Goal: Use online tool/utility

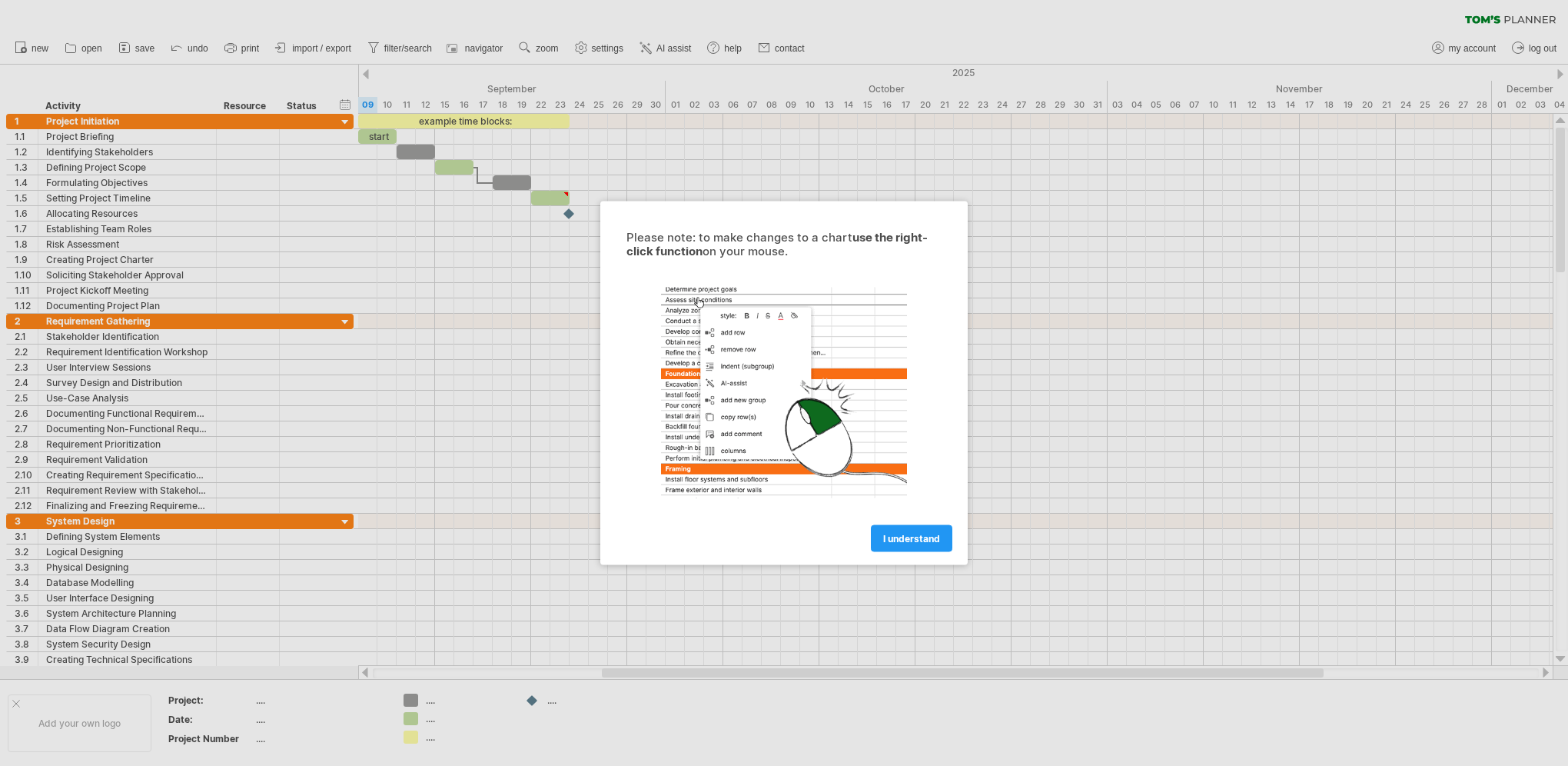
click at [915, 542] on span "I understand" at bounding box center [912, 539] width 57 height 11
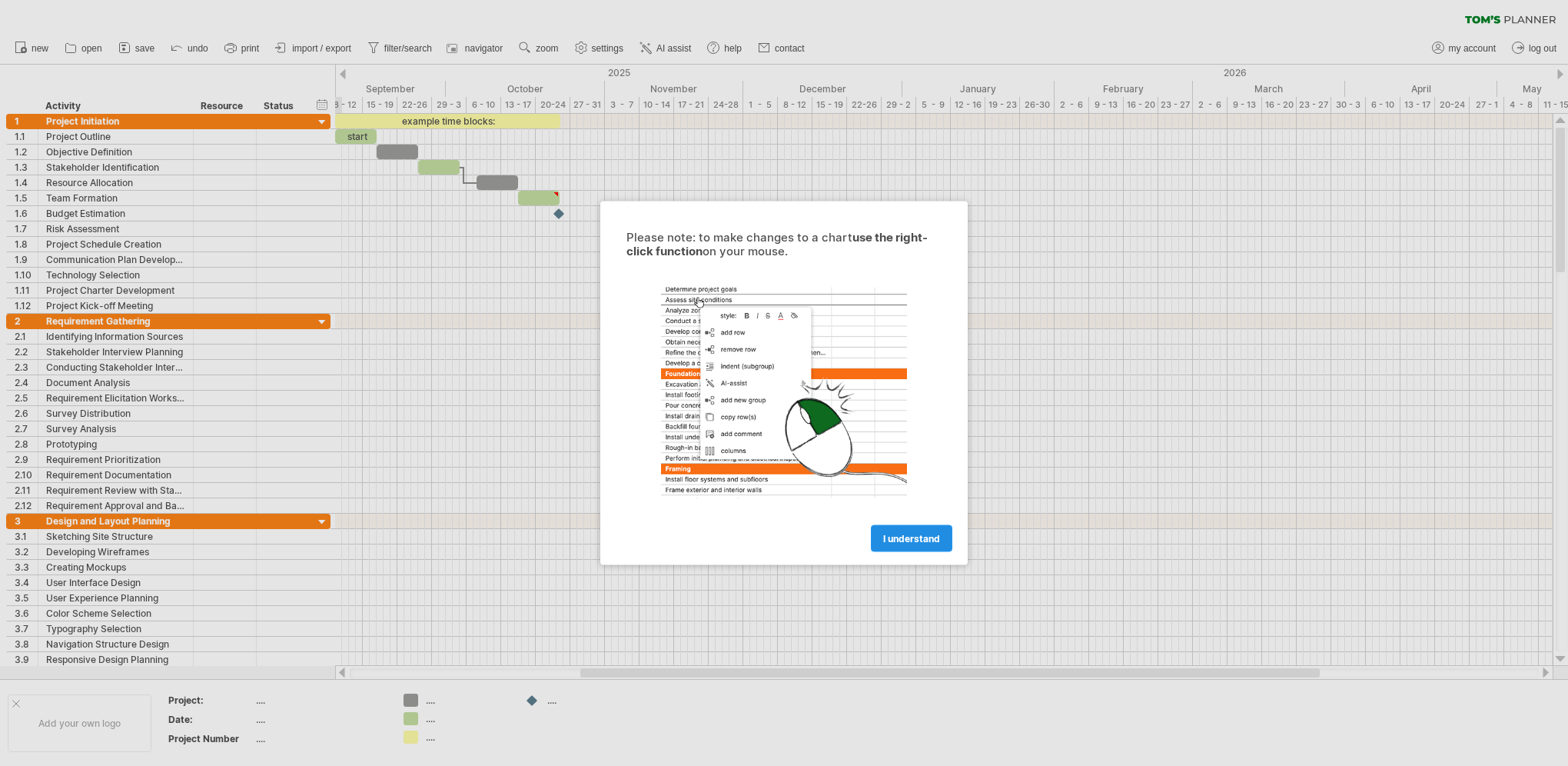
click at [890, 542] on span "I understand" at bounding box center [912, 539] width 57 height 11
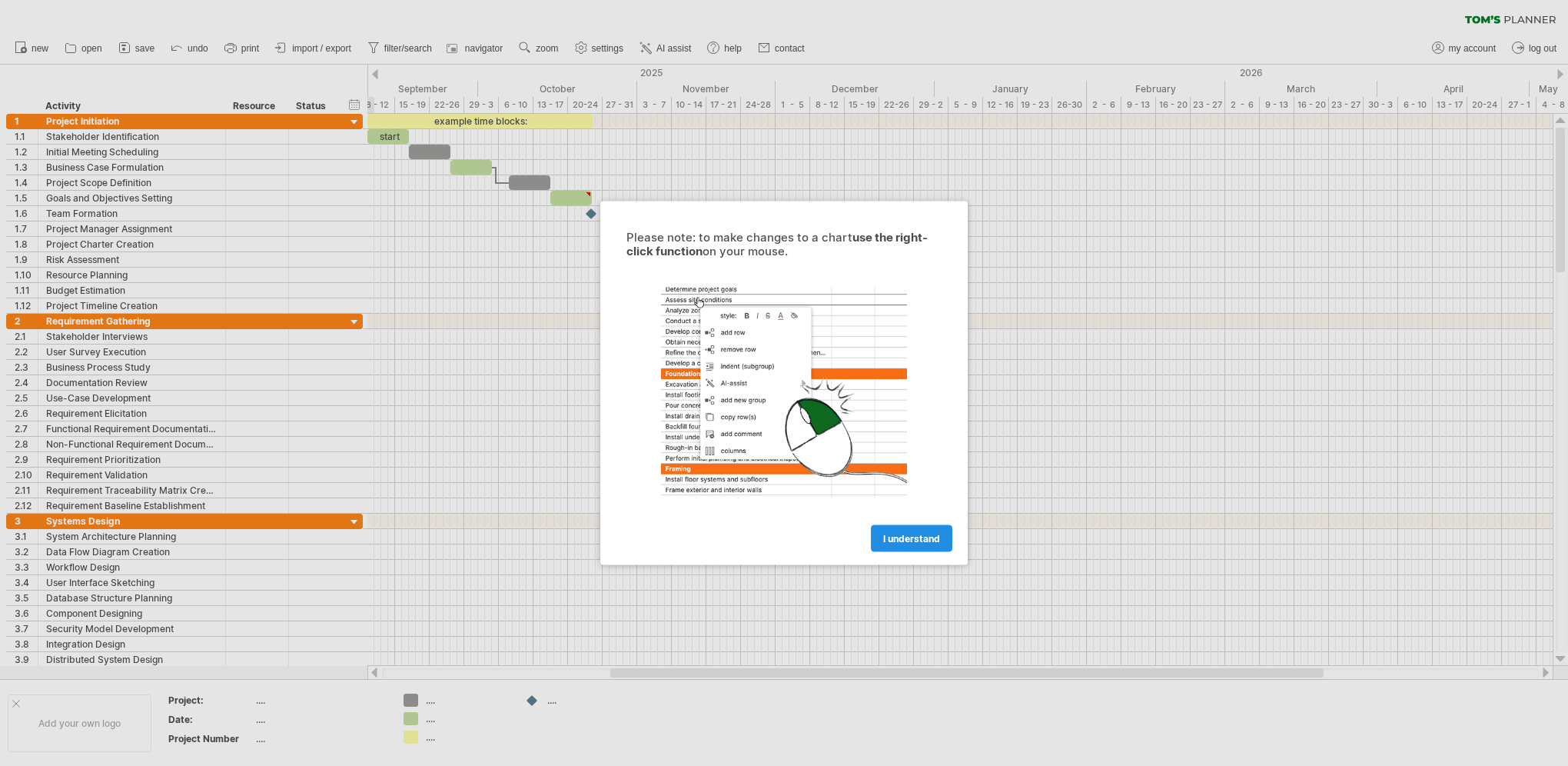
click at [881, 541] on link "I understand" at bounding box center [912, 539] width 81 height 27
